Goal: Find specific page/section: Find specific page/section

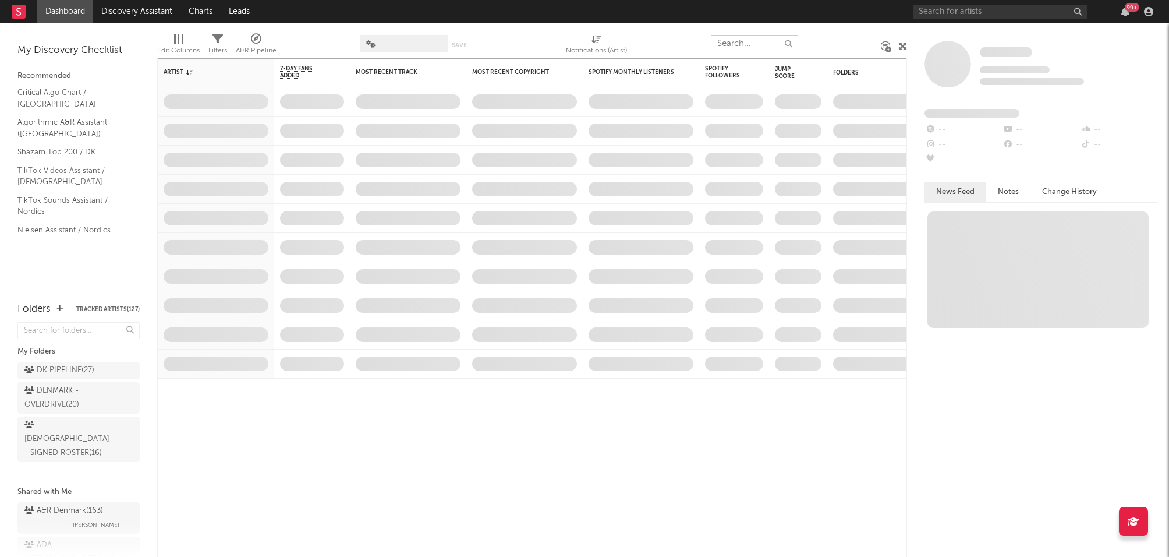
click at [744, 44] on input "text" at bounding box center [754, 43] width 87 height 17
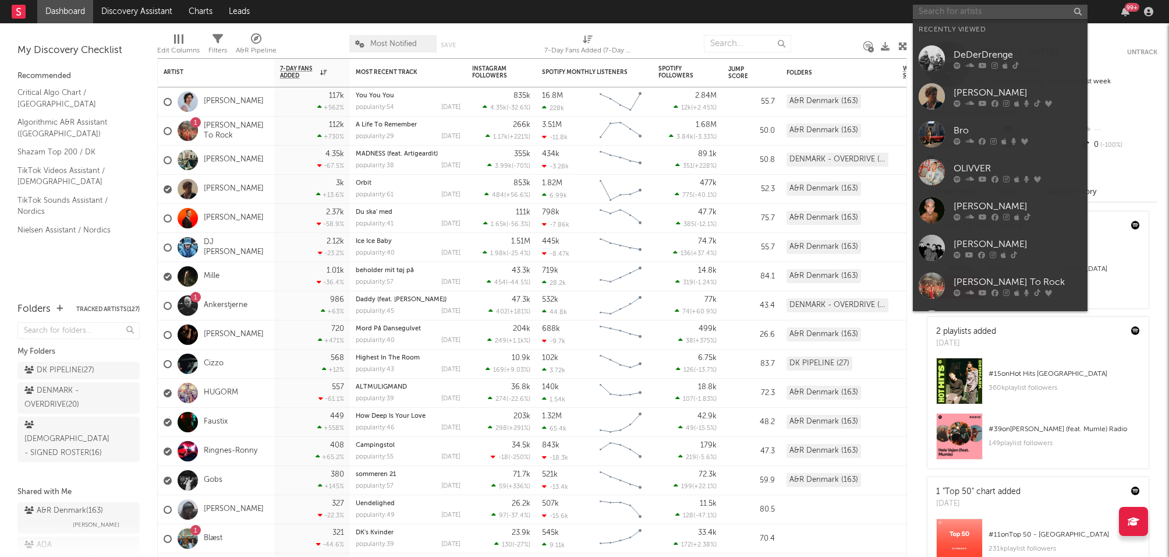
click at [951, 13] on input "text" at bounding box center [1000, 12] width 175 height 15
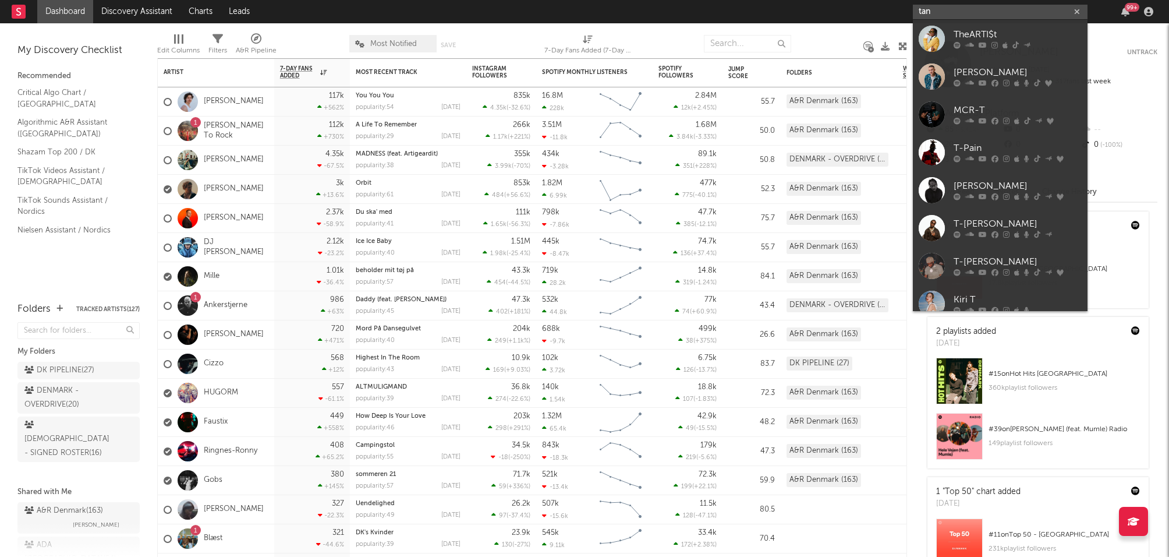
type input "tan"
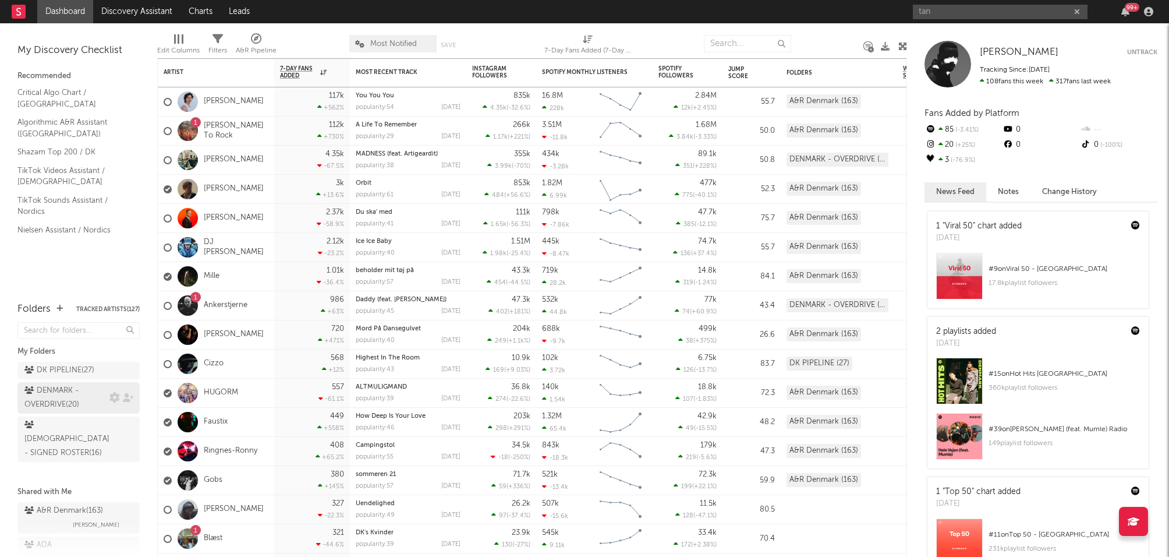
click at [68, 399] on div "DENMARK - OVERDRIVE ( 20 )" at bounding box center [65, 398] width 82 height 28
